Goal: Transaction & Acquisition: Purchase product/service

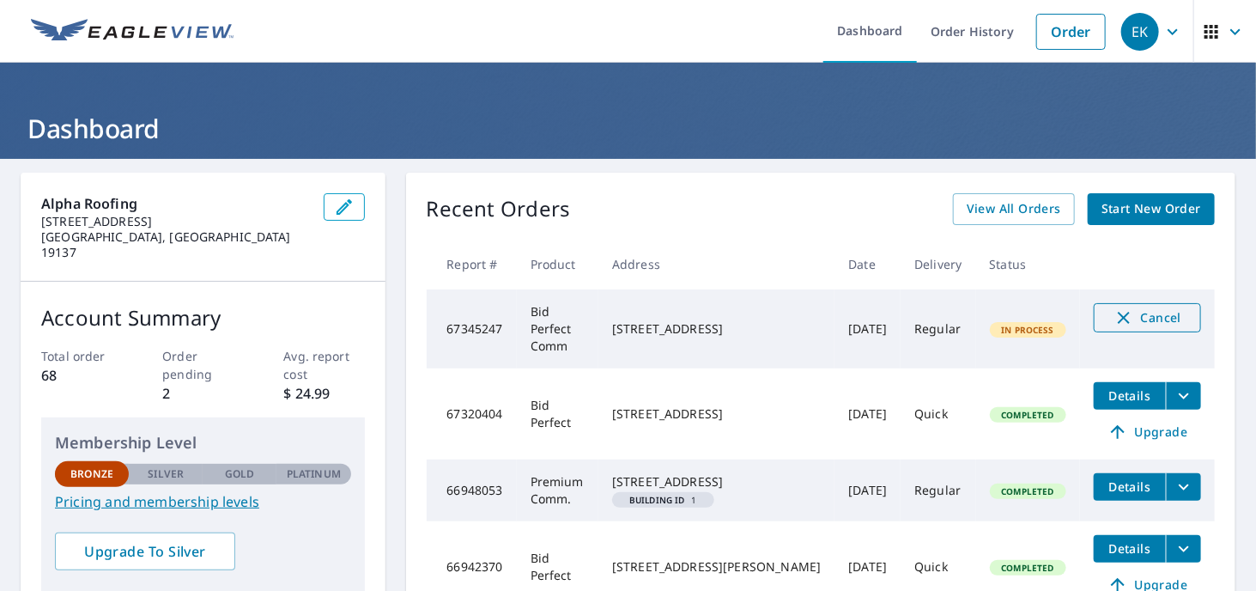
click at [1128, 312] on span "Cancel" at bounding box center [1146, 317] width 71 height 21
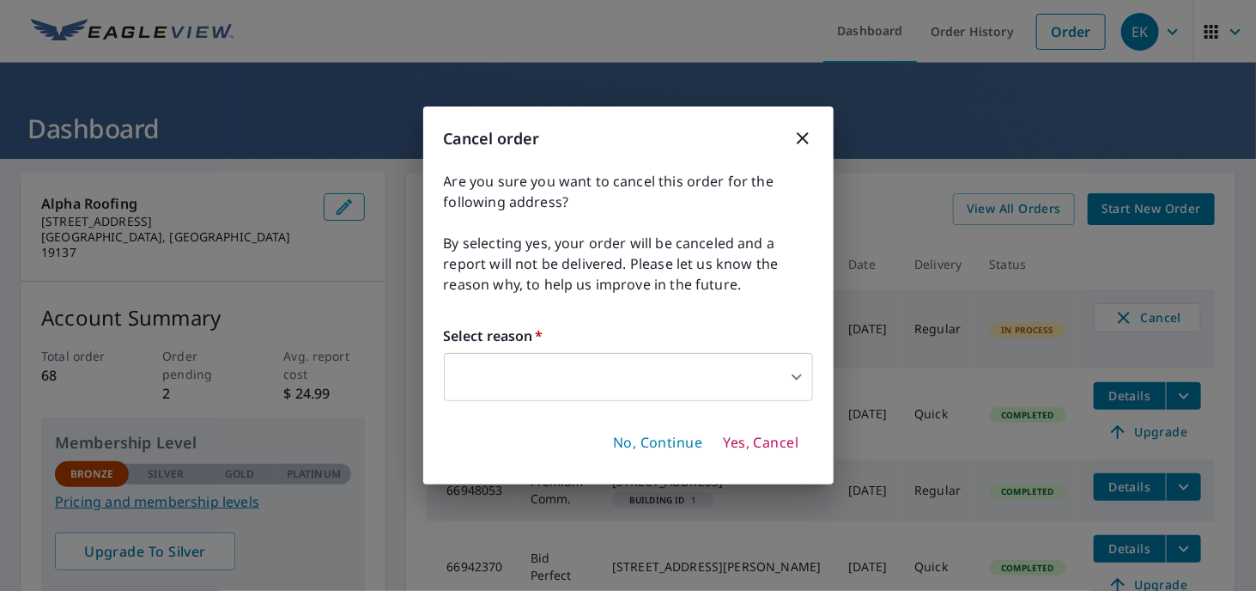
click at [797, 372] on body "EK EK Dashboard Order History Order EK Dashboard Alpha Roofing [STREET_ADDRESS]…" at bounding box center [628, 295] width 1256 height 591
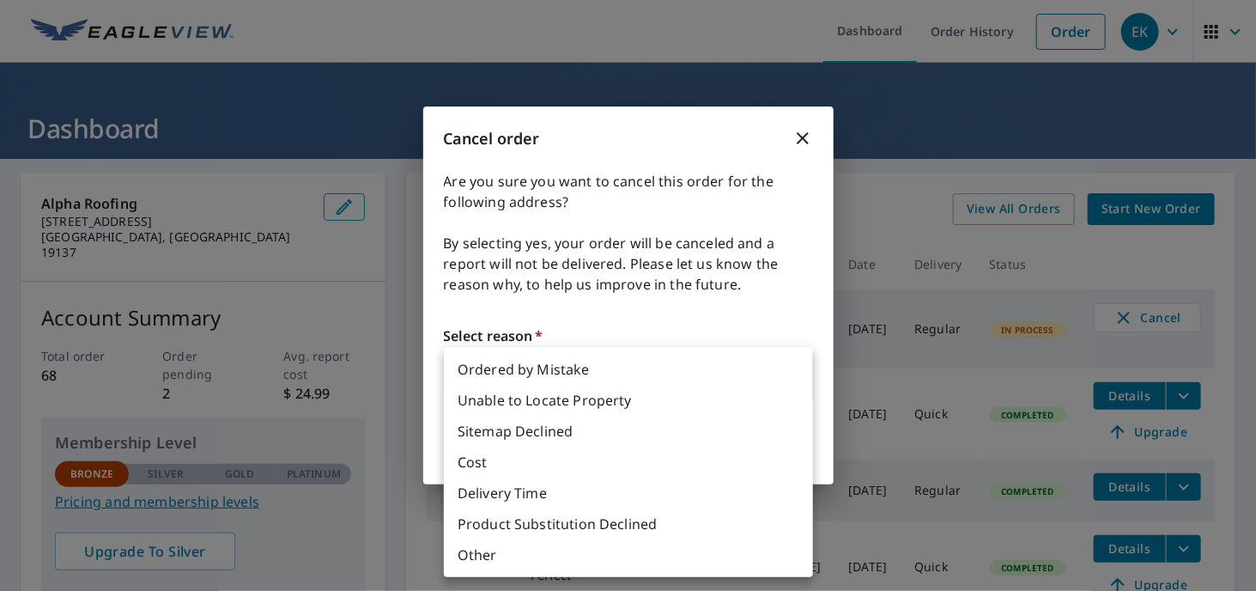
click at [566, 396] on li "Unable to Locate Property" at bounding box center [628, 400] width 369 height 31
type input "31"
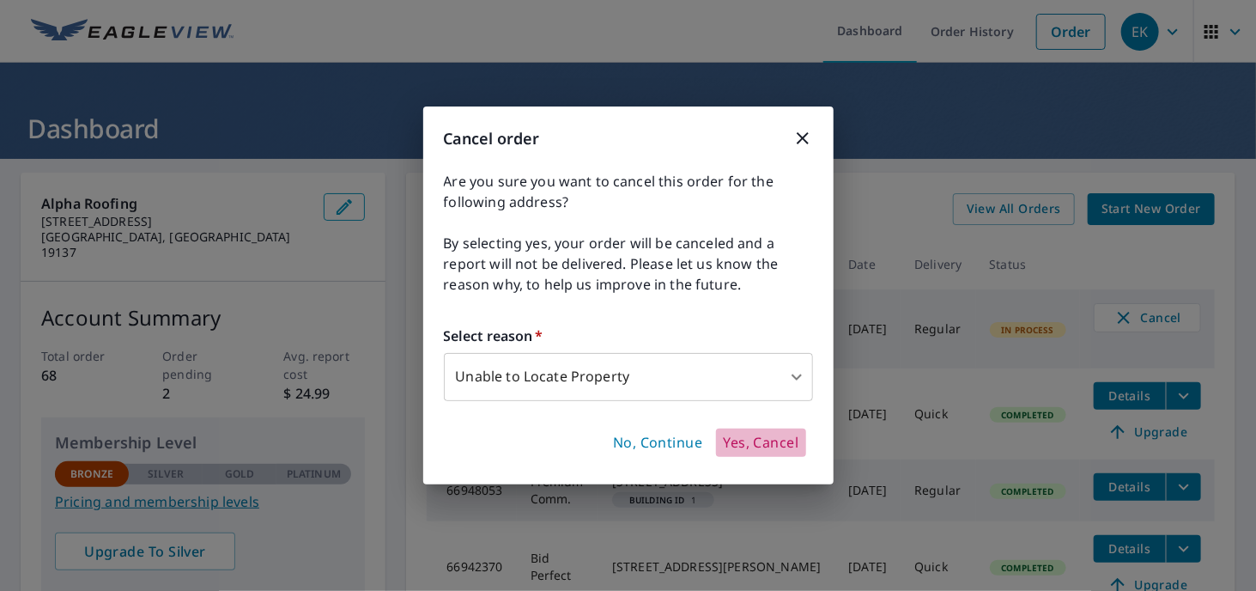
click at [739, 439] on span "Yes, Cancel" at bounding box center [761, 442] width 76 height 19
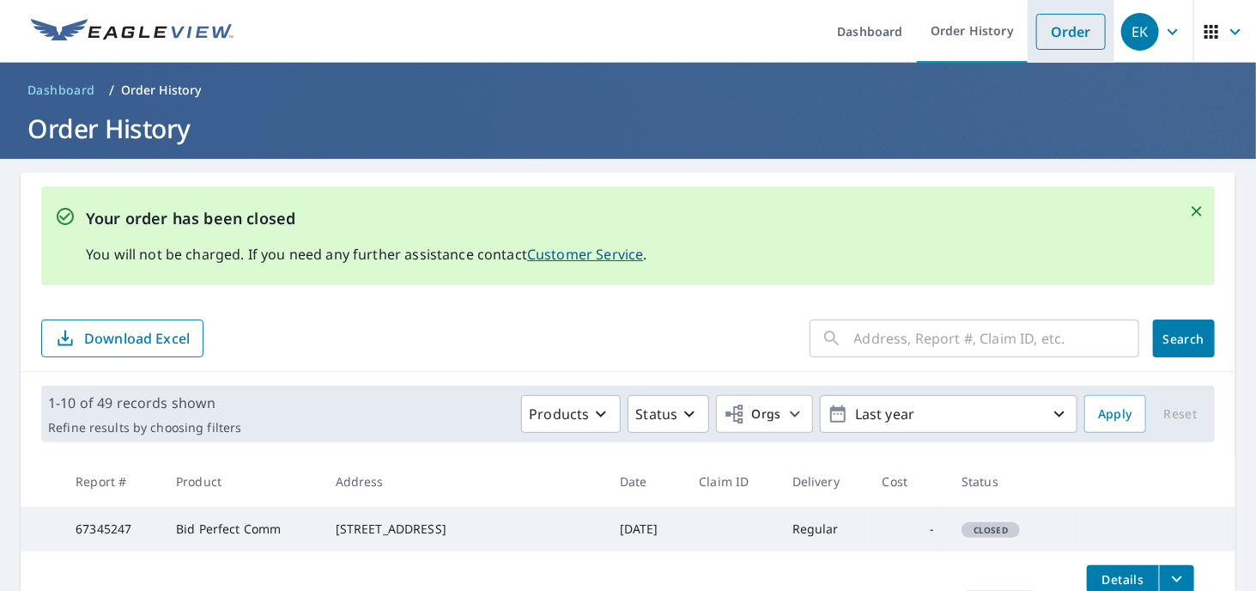
click at [1051, 37] on link "Order" at bounding box center [1071, 32] width 70 height 36
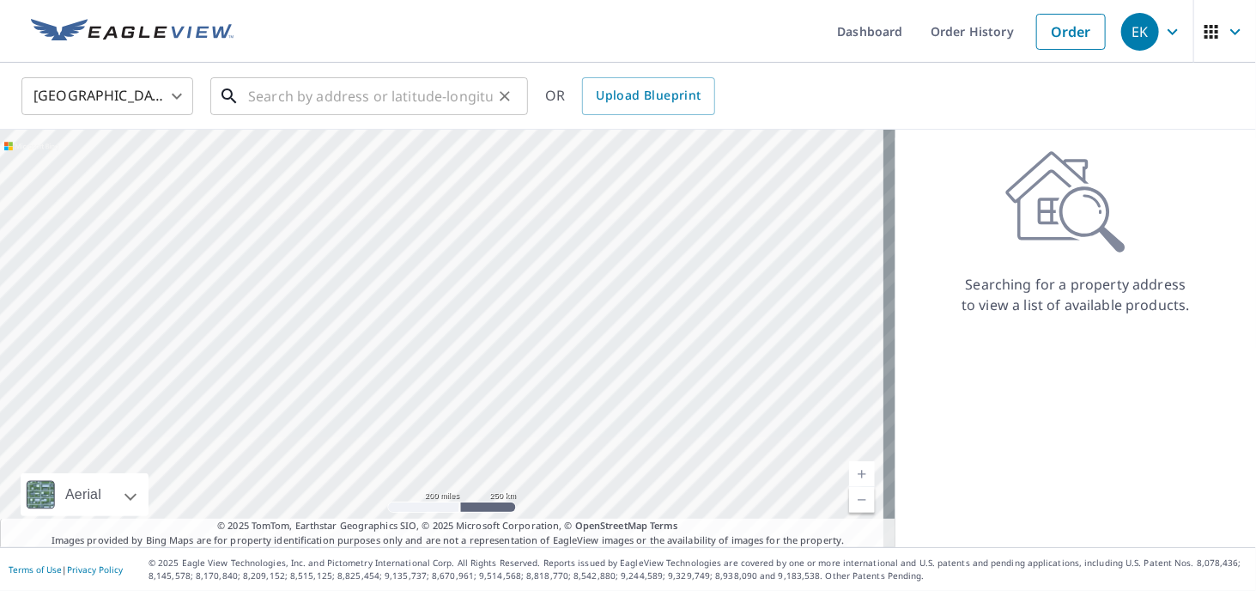
click at [295, 95] on input "text" at bounding box center [370, 96] width 245 height 48
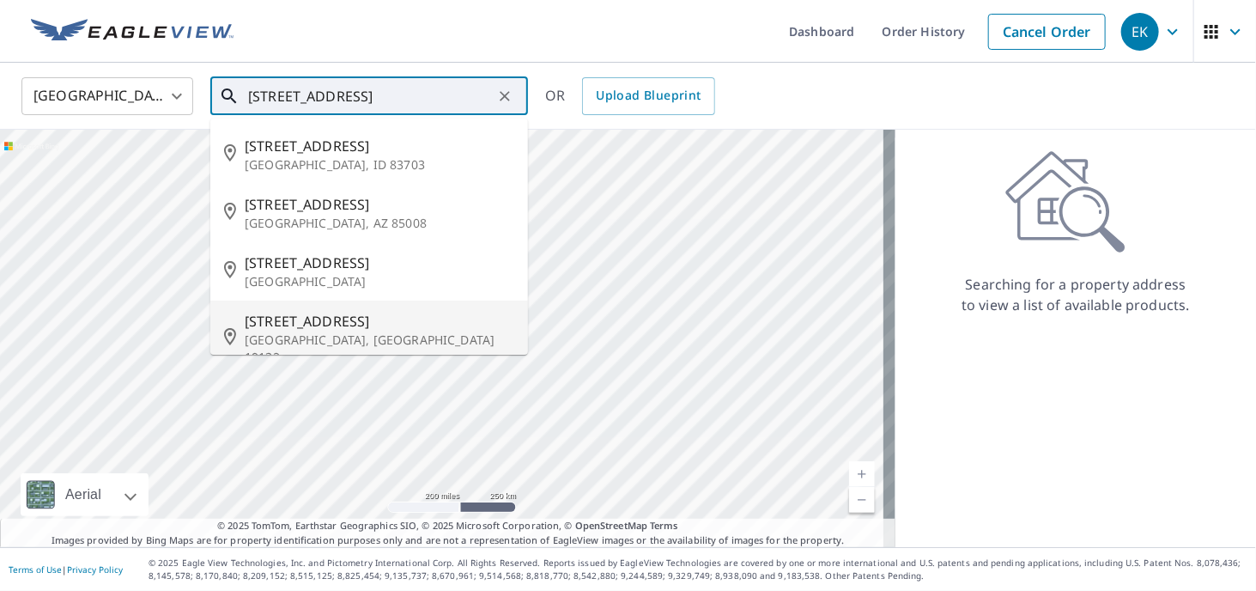
click at [269, 327] on span "[STREET_ADDRESS]" at bounding box center [380, 321] width 270 height 21
type input "[STREET_ADDRESS]"
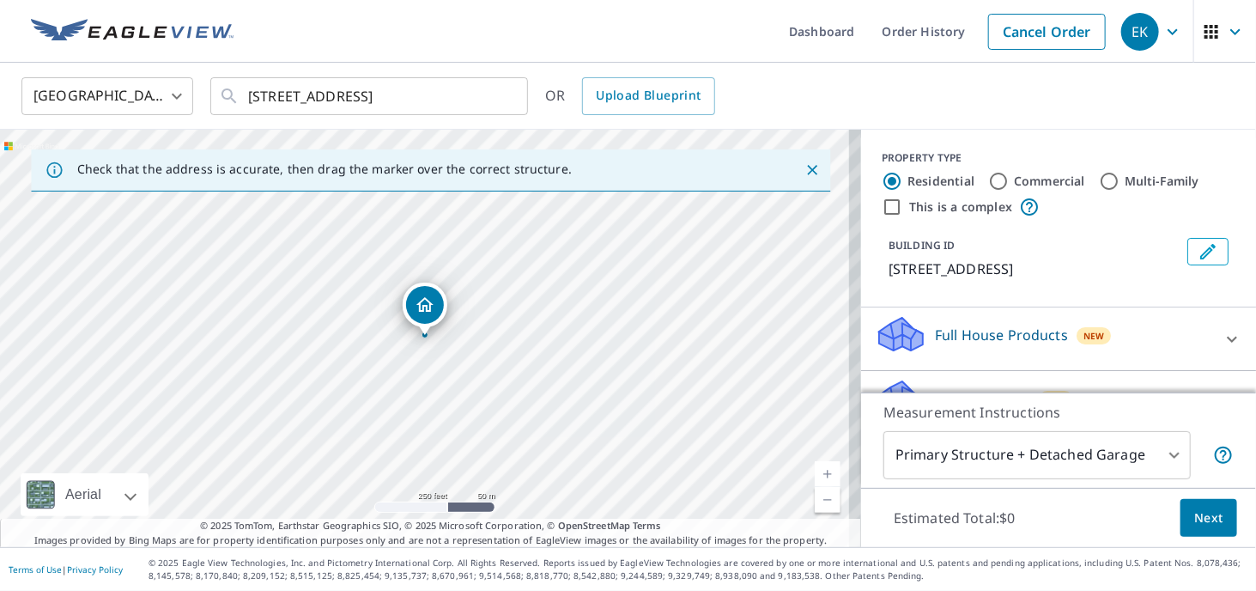
click at [815, 473] on link "Current Level 17, Zoom In" at bounding box center [828, 474] width 26 height 26
click at [815, 473] on link "Current Level 17.753085259529485, Zoom In" at bounding box center [828, 474] width 26 height 26
click at [815, 473] on link "Current Level 18.663919920900025, Zoom In Disabled" at bounding box center [828, 474] width 26 height 26
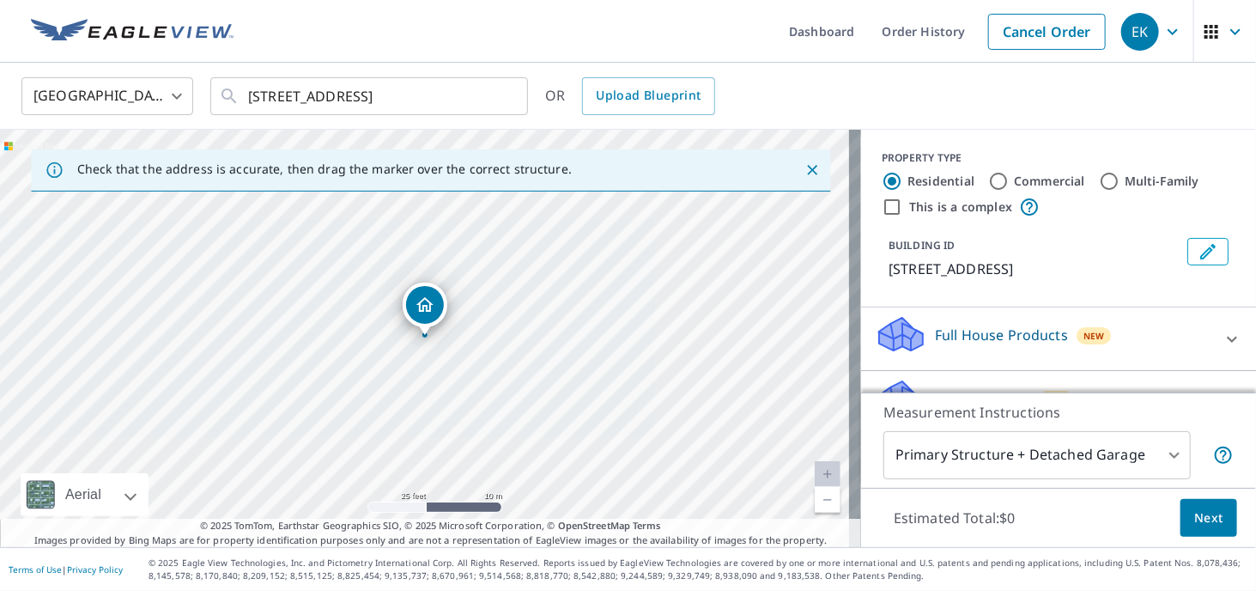
click at [815, 473] on link "Current Level 20, Zoom In Disabled" at bounding box center [828, 474] width 26 height 26
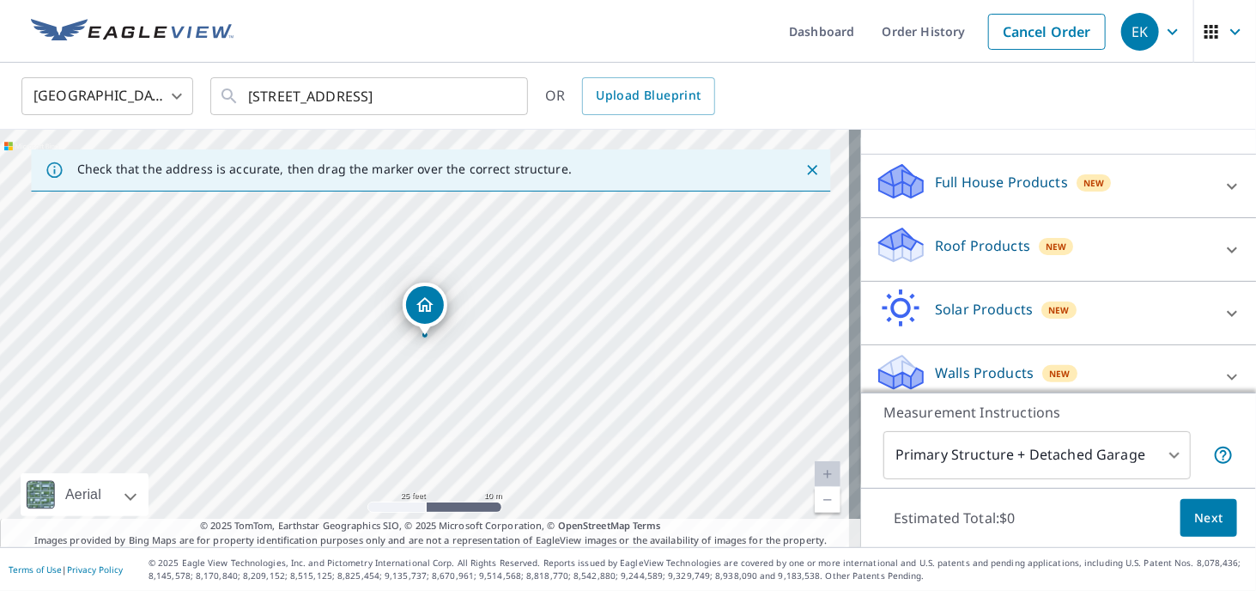
scroll to position [160, 0]
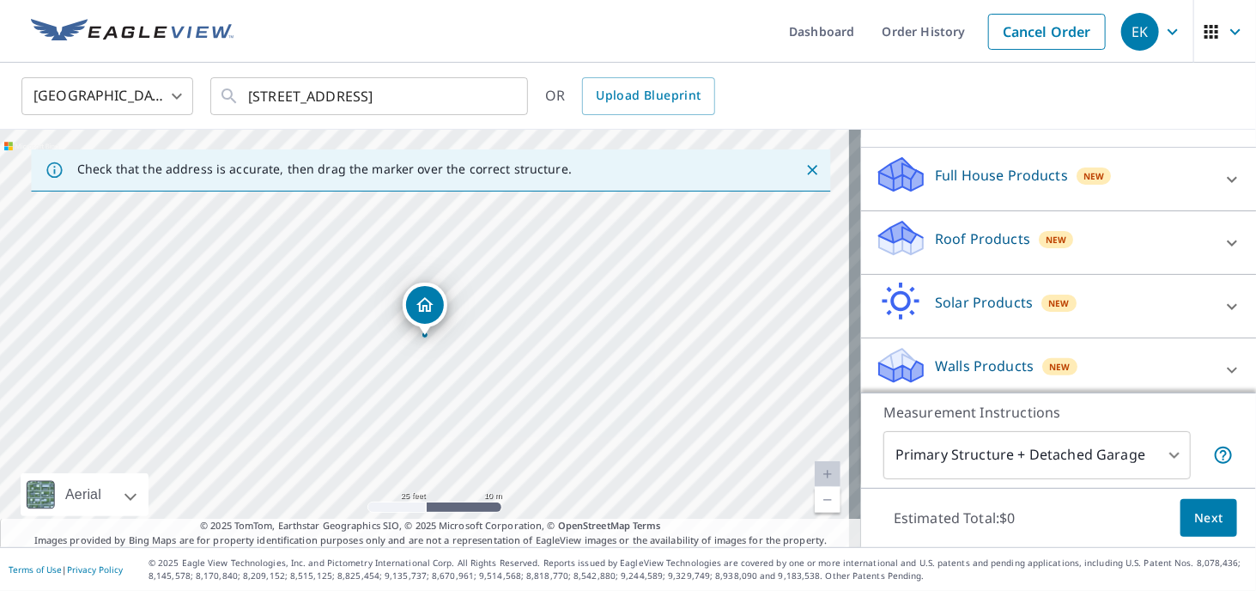
click at [1221, 238] on icon at bounding box center [1231, 243] width 21 height 21
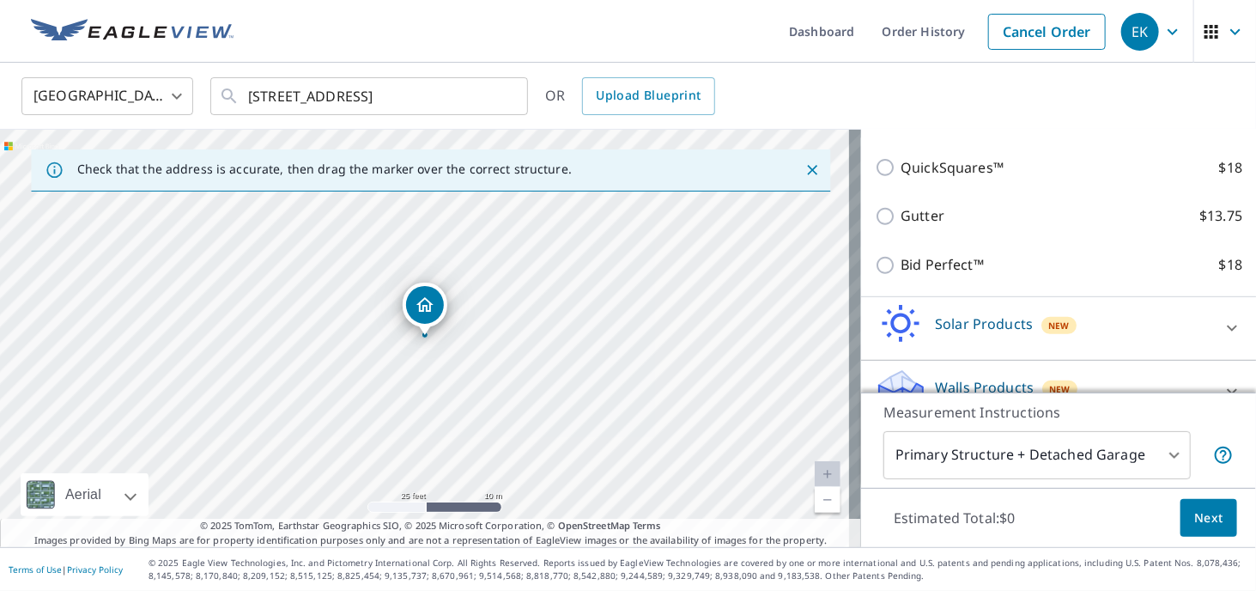
scroll to position [358, 0]
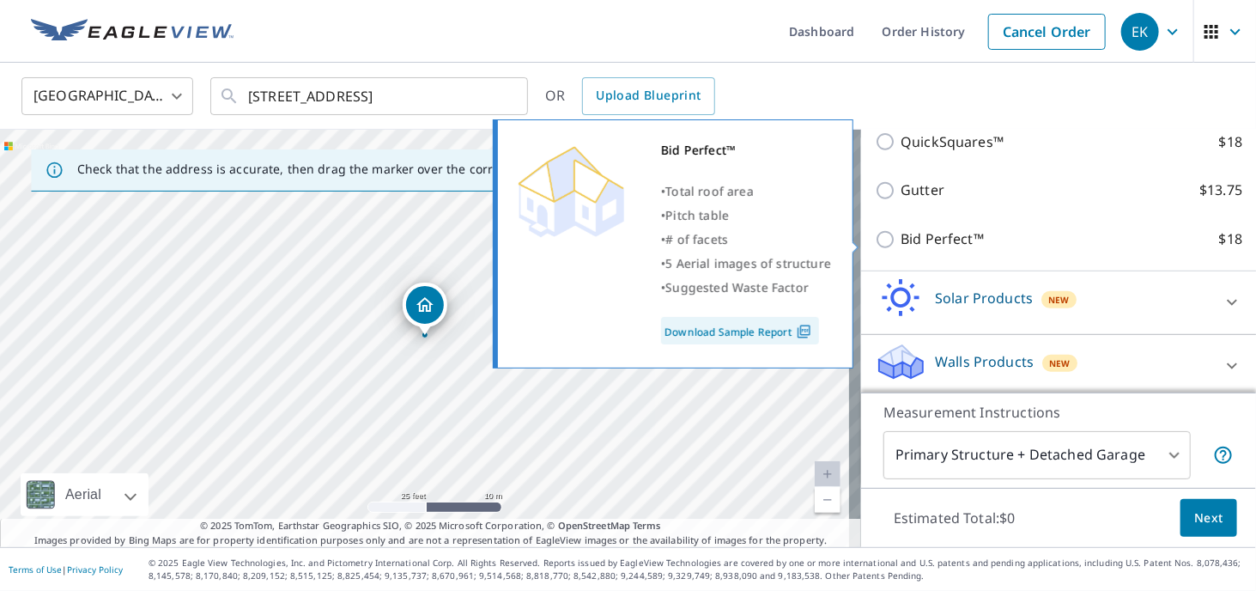
click at [875, 242] on input "Bid Perfect™ $18" at bounding box center [888, 239] width 26 height 21
checkbox input "true"
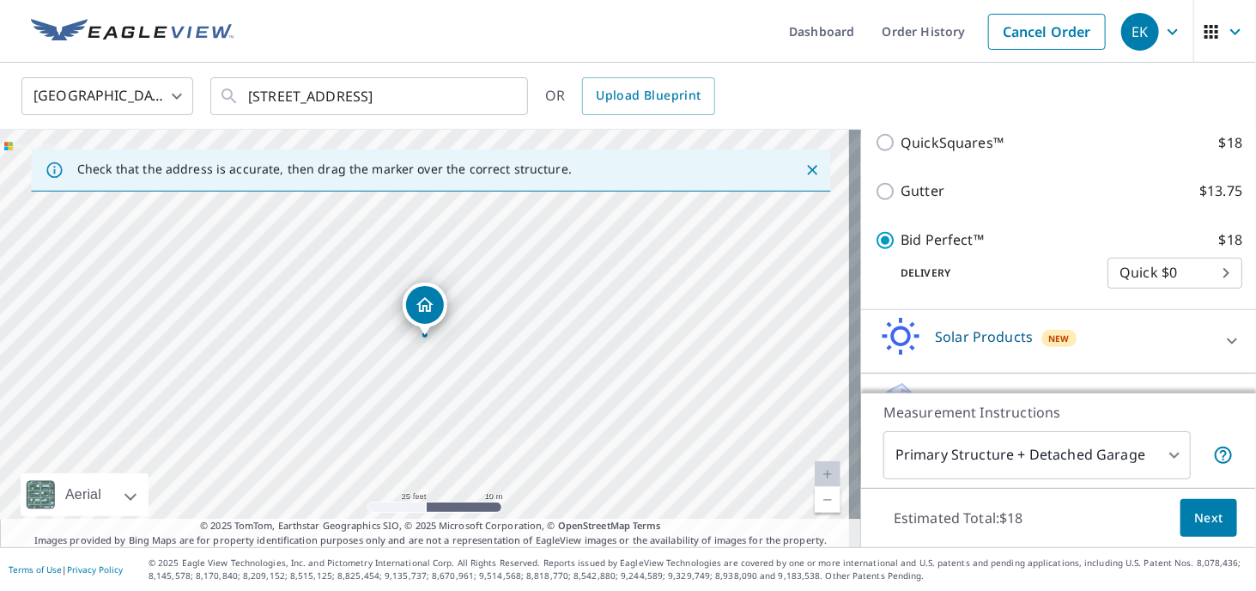
click at [1196, 514] on span "Next" at bounding box center [1208, 517] width 29 height 21
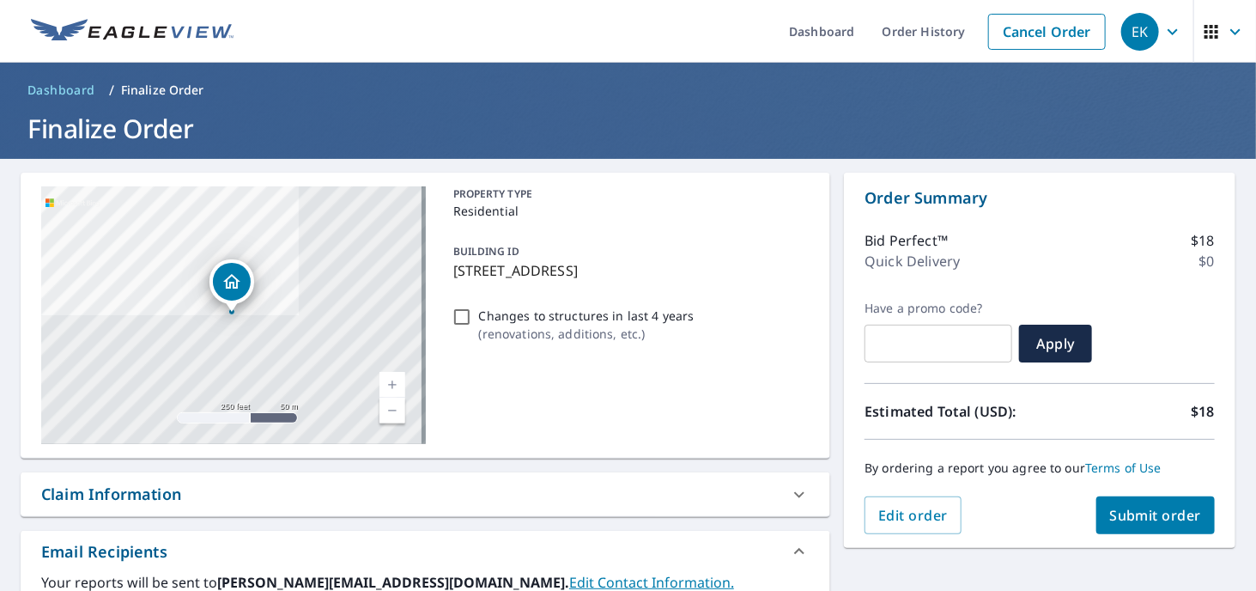
click at [1137, 512] on span "Submit order" at bounding box center [1156, 515] width 92 height 19
